Goal: Navigation & Orientation: Find specific page/section

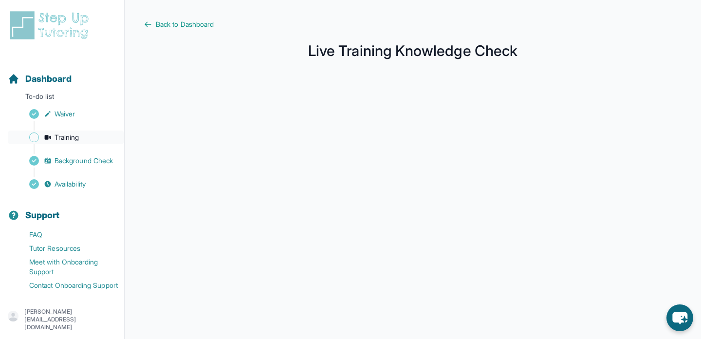
click at [48, 138] on icon "Sidebar" at bounding box center [48, 137] width 8 height 8
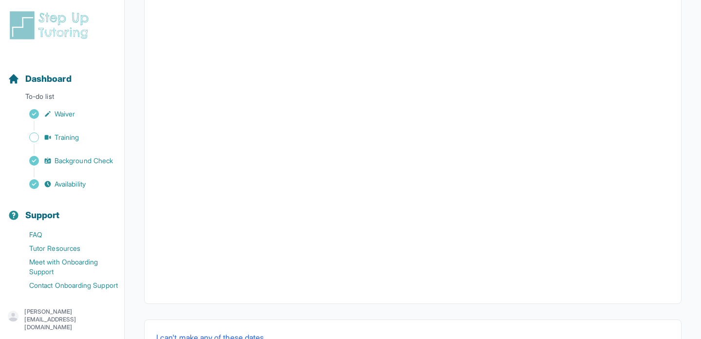
scroll to position [291, 0]
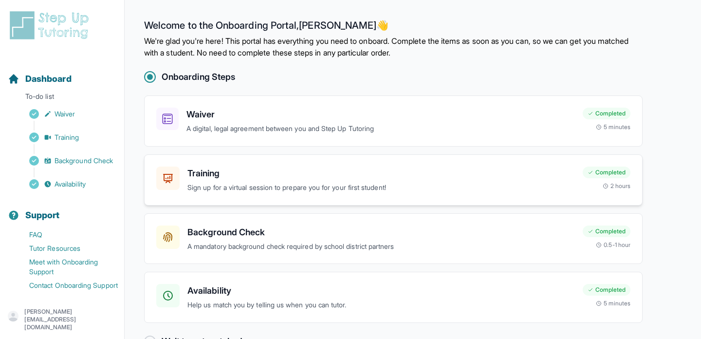
scroll to position [29, 0]
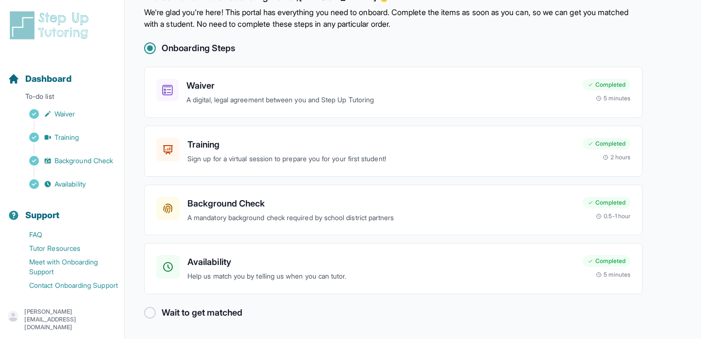
click at [152, 311] on div at bounding box center [150, 313] width 12 height 12
click at [206, 314] on h2 "Wait to get matched" at bounding box center [202, 313] width 81 height 14
